Goal: Task Accomplishment & Management: Use online tool/utility

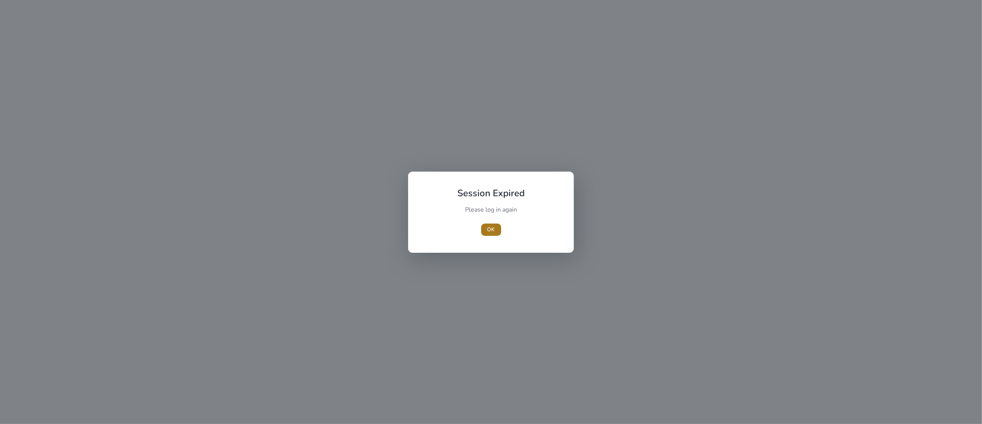
click at [486, 232] on span "button" at bounding box center [491, 229] width 20 height 18
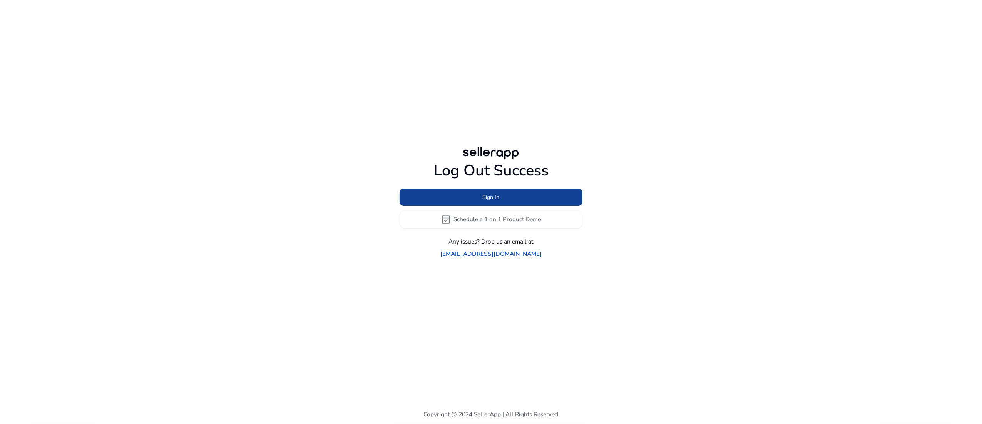
click at [485, 201] on span "Sign In" at bounding box center [491, 197] width 17 height 8
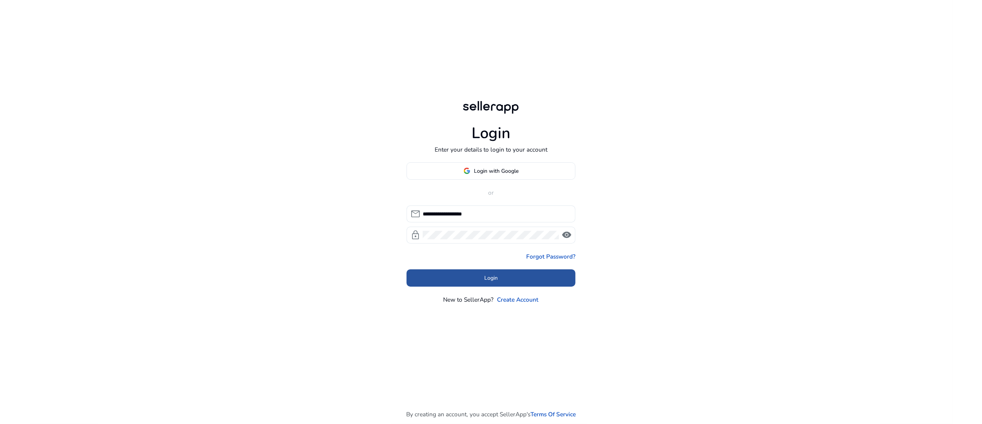
click at [509, 278] on span at bounding box center [490, 278] width 169 height 18
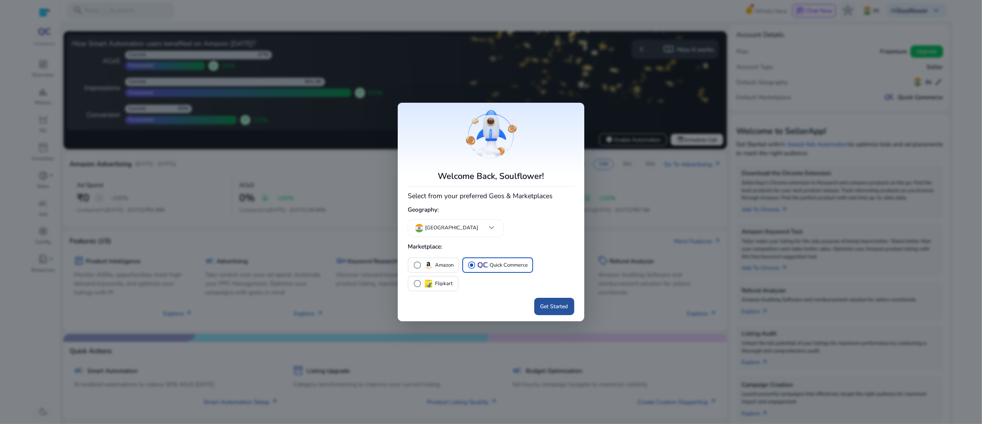
click at [550, 303] on span "Get Started" at bounding box center [554, 306] width 28 height 8
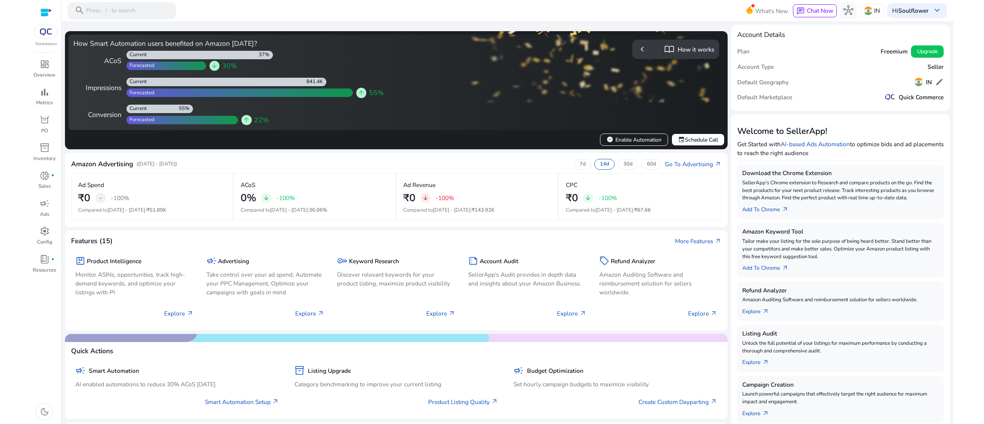
click at [58, 102] on div "dashboard Overview bar_chart Metrics orders PO inventory_2 Inventory donut_smal…" at bounding box center [46, 241] width 30 height 366
click at [52, 102] on p "Metrics" at bounding box center [44, 103] width 17 height 8
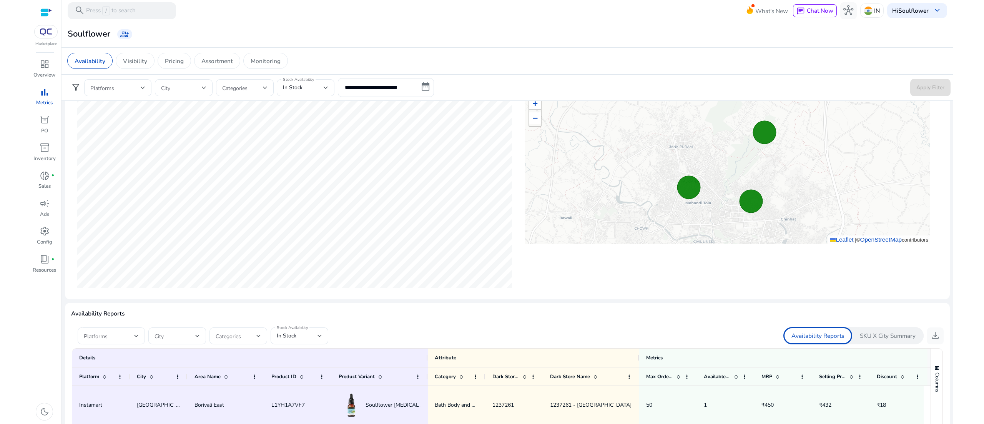
scroll to position [270, 0]
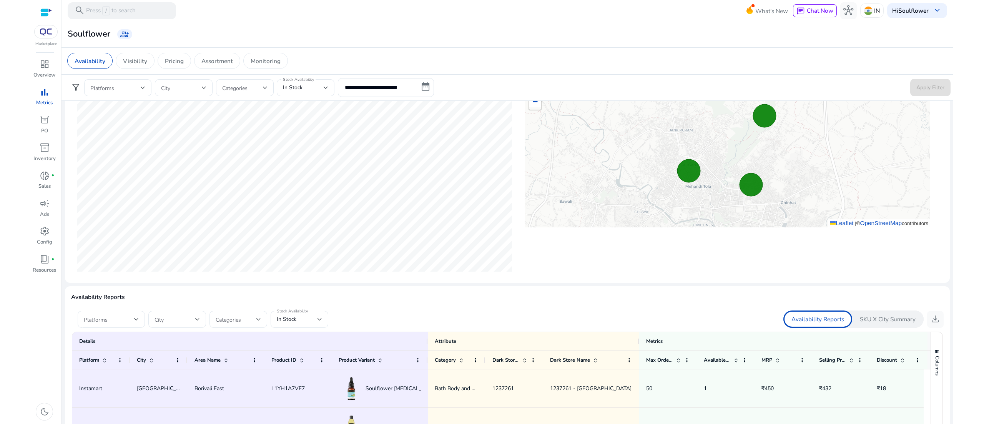
click at [954, 328] on html "**********" at bounding box center [492, 212] width 984 height 424
drag, startPoint x: 954, startPoint y: 328, endPoint x: 951, endPoint y: 429, distance: 101.2
click at [951, 423] on html "**********" at bounding box center [492, 212] width 984 height 424
click at [121, 306] on div at bounding box center [507, 306] width 873 height 7
click at [129, 315] on div at bounding box center [111, 319] width 55 height 17
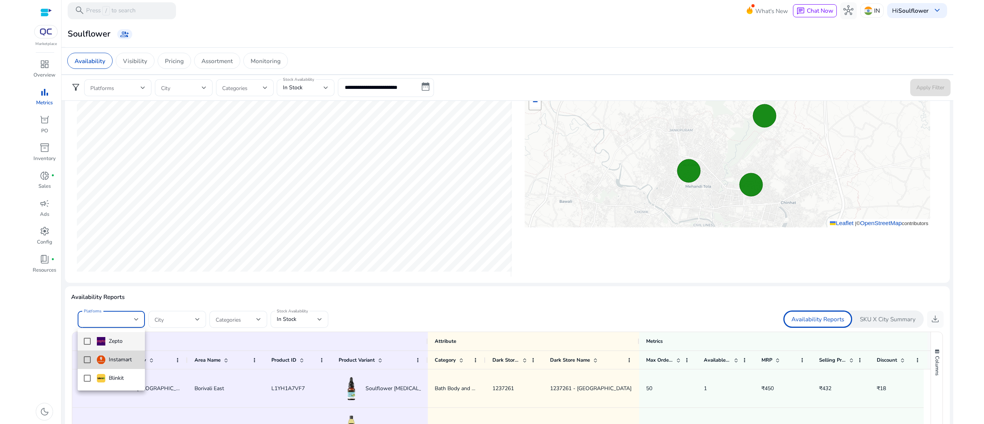
click at [88, 356] on mat-pseudo-checkbox at bounding box center [87, 359] width 7 height 7
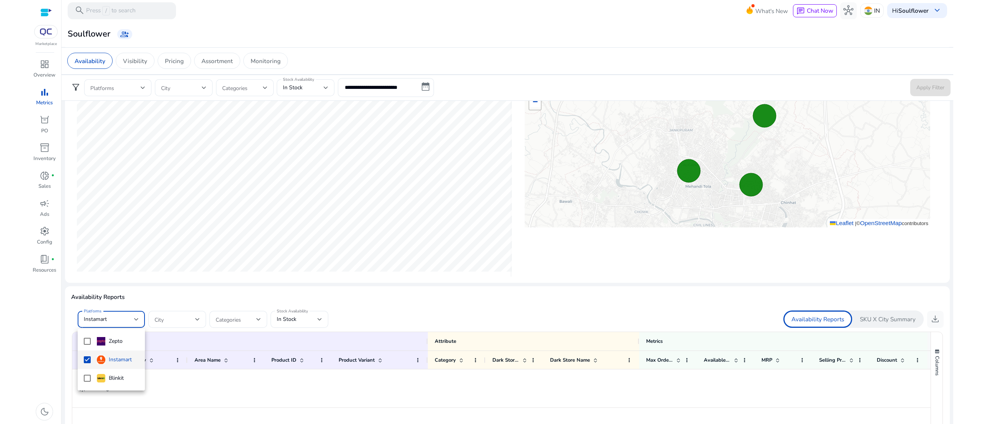
click at [395, 277] on div at bounding box center [492, 212] width 984 height 424
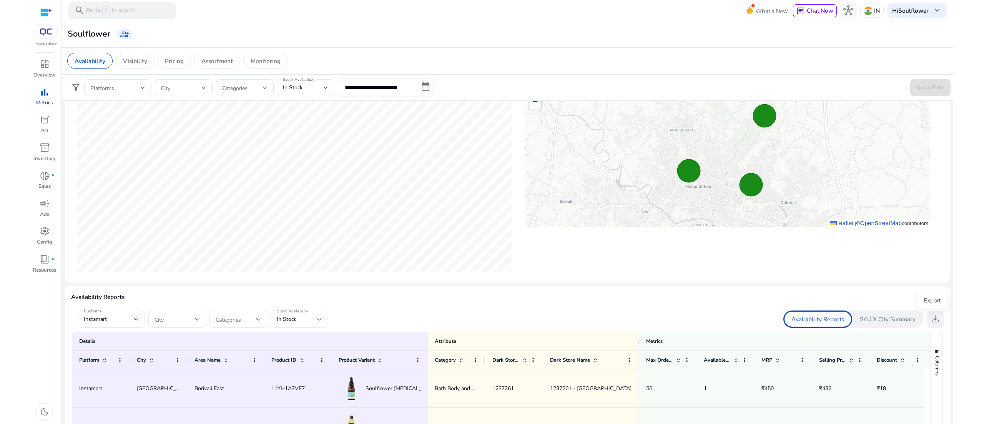
click at [931, 318] on span "download" at bounding box center [936, 319] width 10 height 10
click at [322, 321] on div at bounding box center [320, 319] width 5 height 3
click at [291, 347] on mat-option "All" at bounding box center [300, 341] width 58 height 18
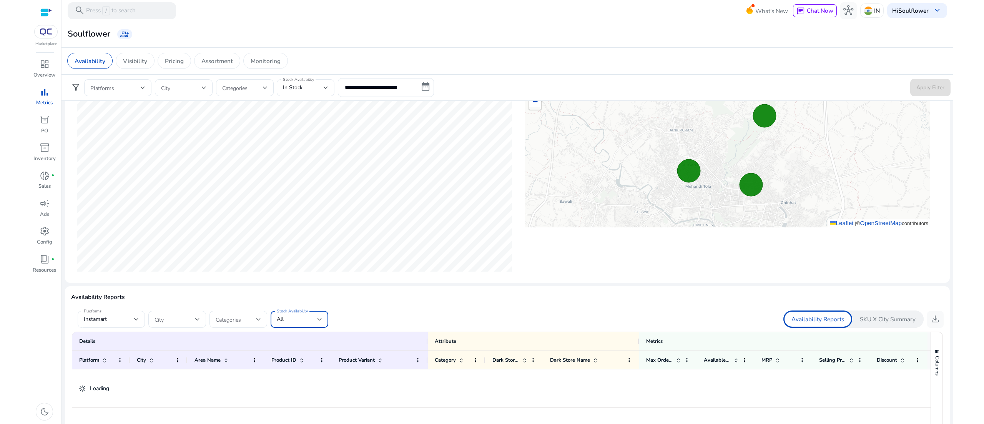
click at [438, 291] on mat-card "Availability Reports Platforms Instamart City Categories Stock Availability All…" at bounding box center [507, 425] width 885 height 278
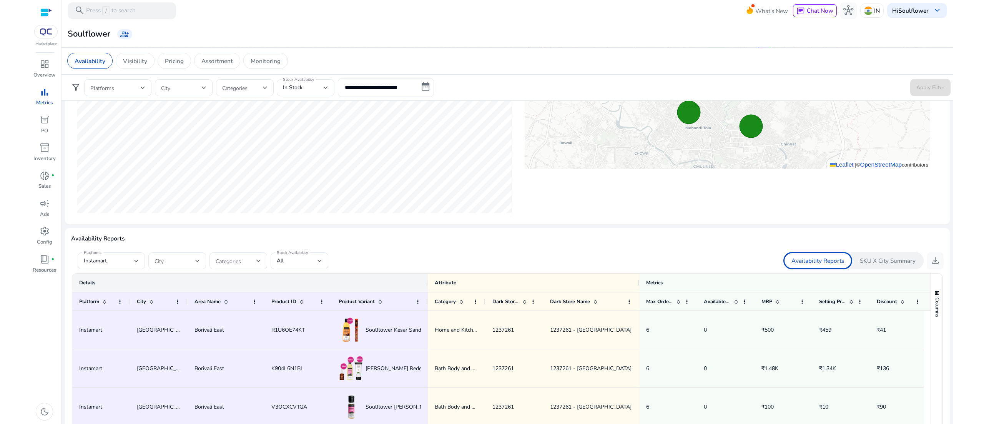
scroll to position [331, 0]
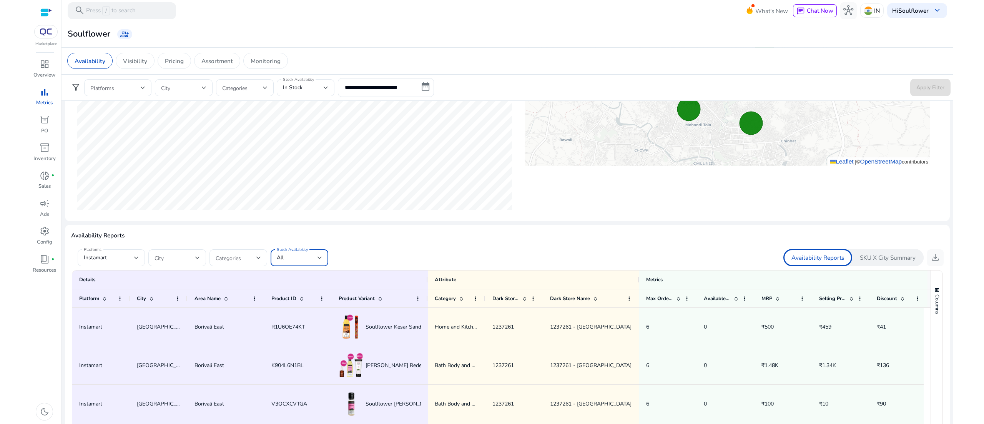
click at [318, 261] on div at bounding box center [320, 257] width 5 height 9
click at [295, 314] on span "Out of Stock" at bounding box center [299, 316] width 45 height 8
click at [428, 246] on div at bounding box center [507, 245] width 873 height 7
click at [939, 263] on button "download" at bounding box center [936, 257] width 17 height 17
